Goal: Find specific page/section: Find specific page/section

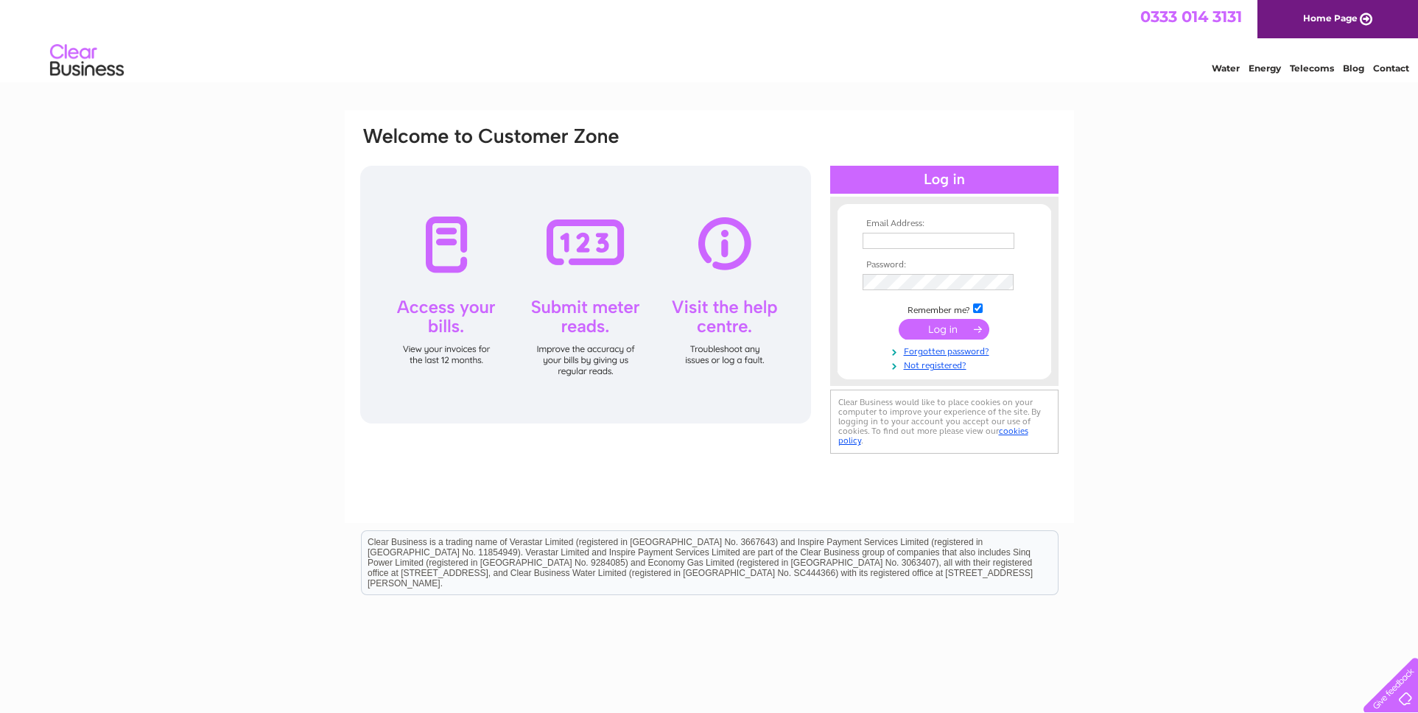
type input "[EMAIL_ADDRESS][DOMAIN_NAME]"
click at [945, 328] on input "submit" at bounding box center [944, 329] width 91 height 21
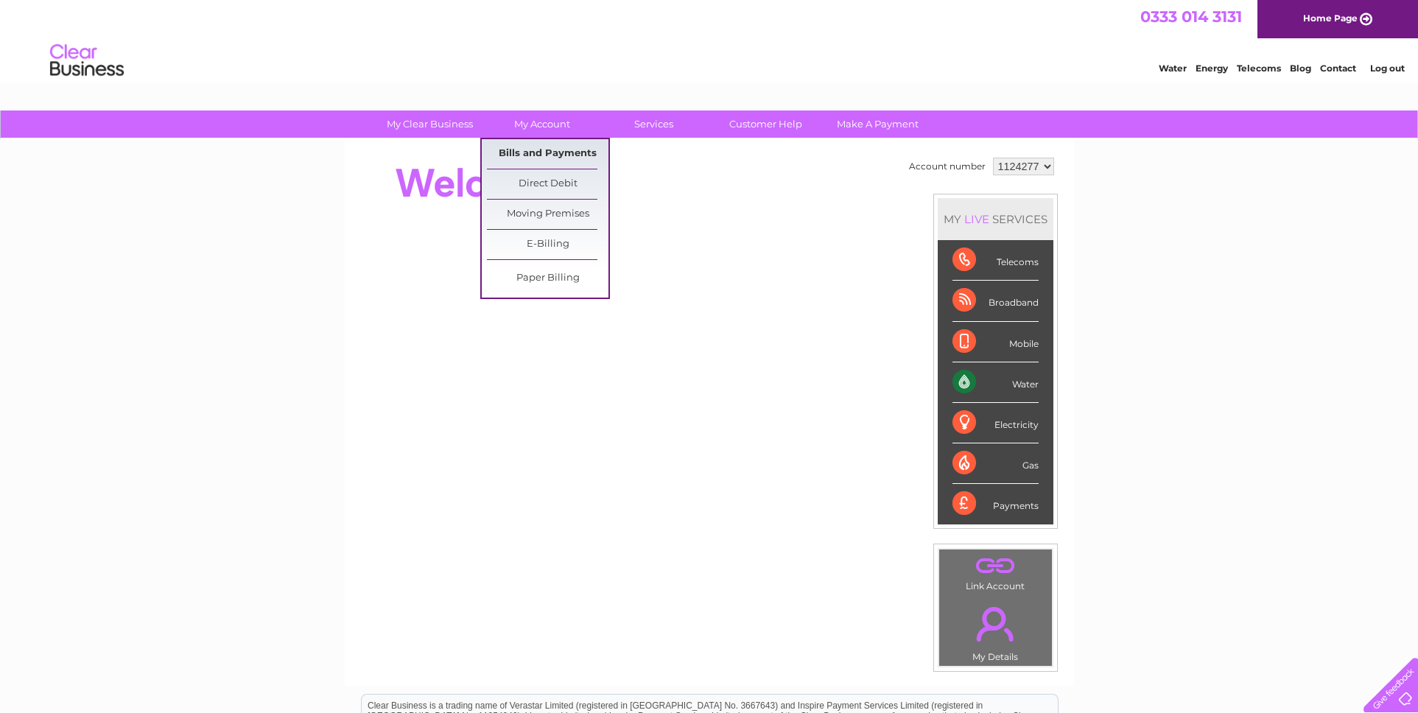
click at [529, 148] on link "Bills and Payments" at bounding box center [548, 153] width 122 height 29
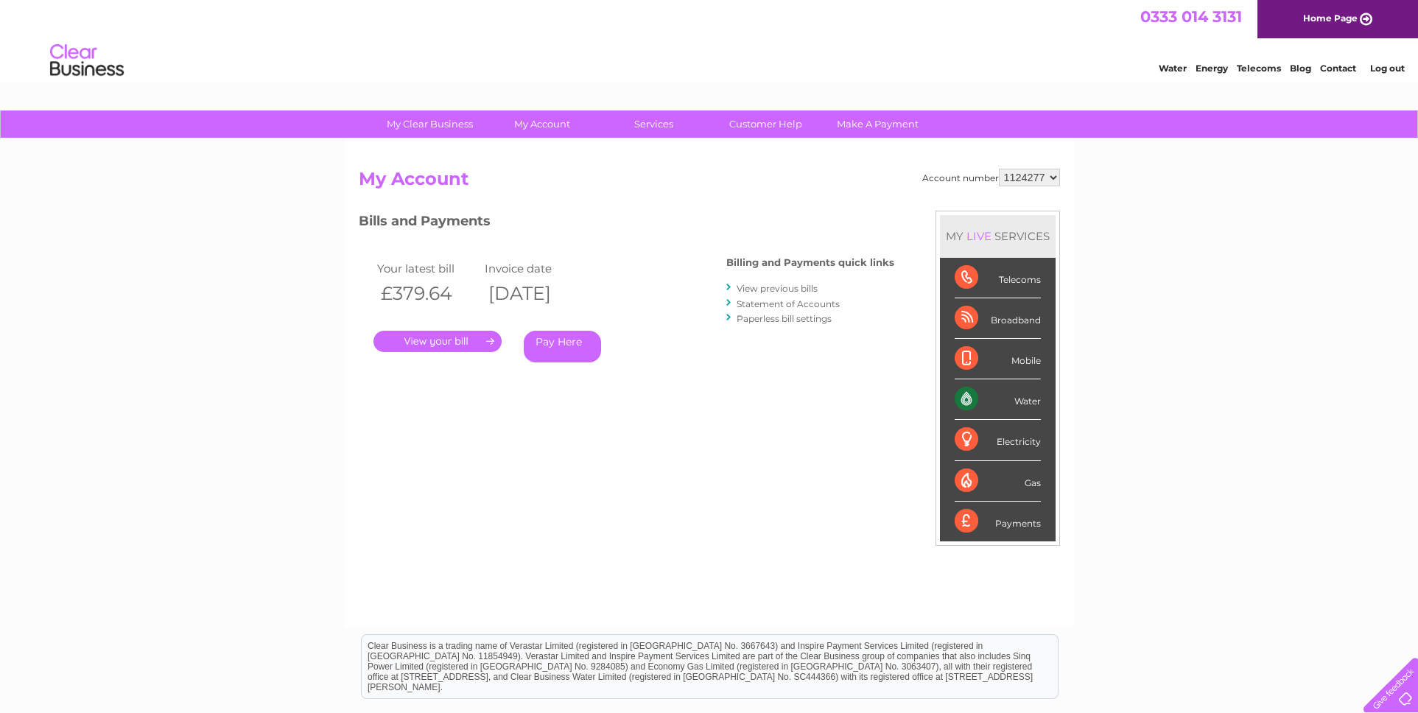
click at [469, 336] on link "." at bounding box center [438, 341] width 128 height 21
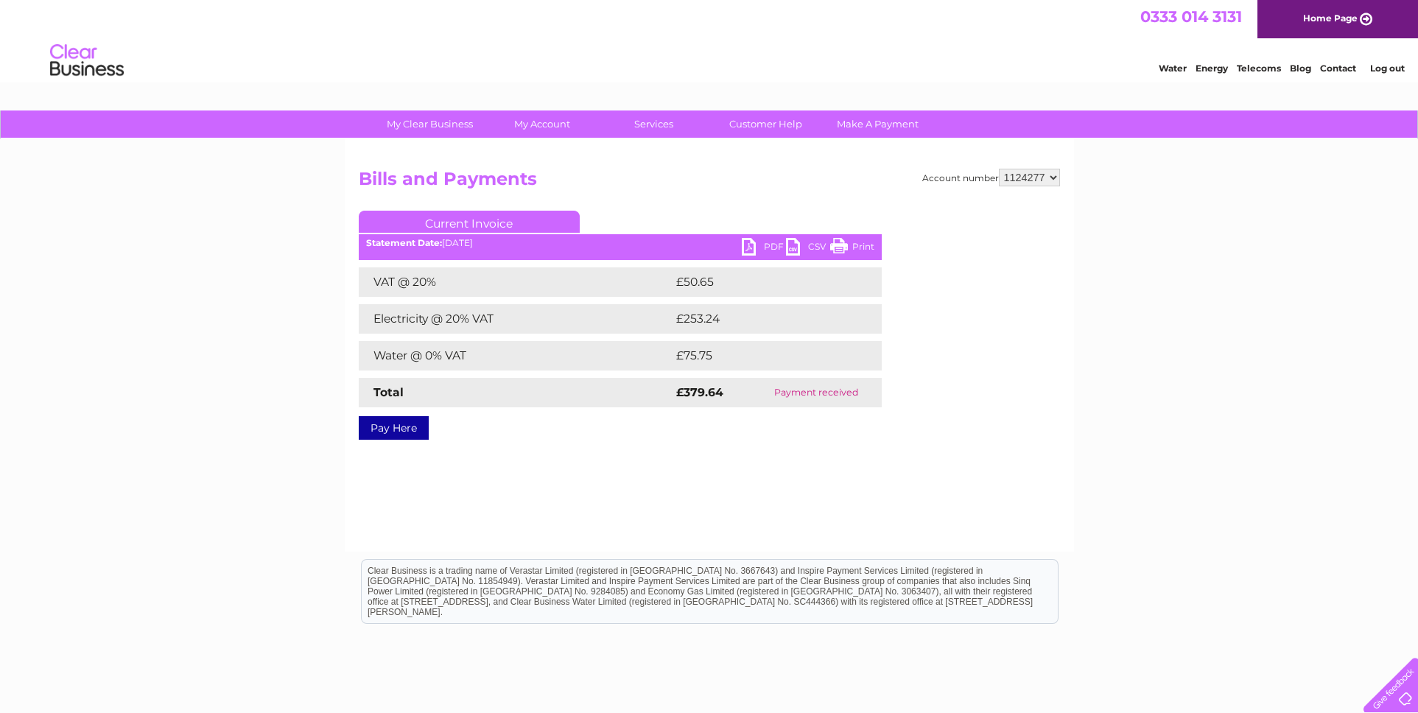
click at [760, 247] on link "PDF" at bounding box center [764, 248] width 44 height 21
